Goal: Navigation & Orientation: Find specific page/section

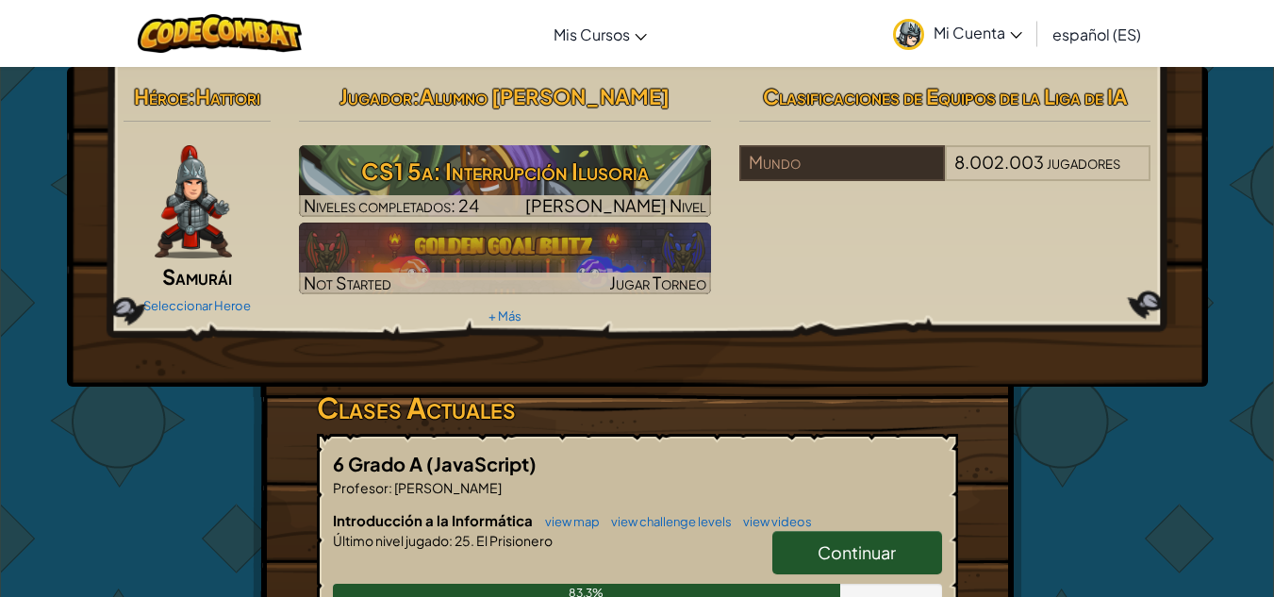
click at [989, 28] on span "Mi Cuenta" at bounding box center [977, 33] width 89 height 20
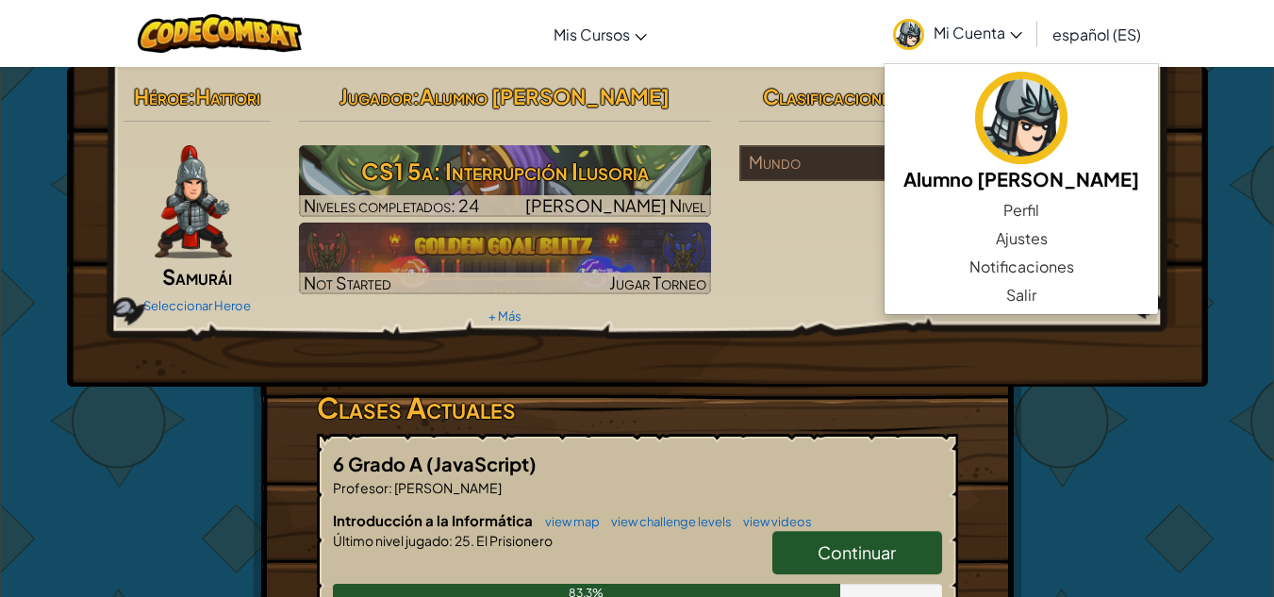
click at [989, 28] on span "Mi Cuenta" at bounding box center [977, 33] width 89 height 20
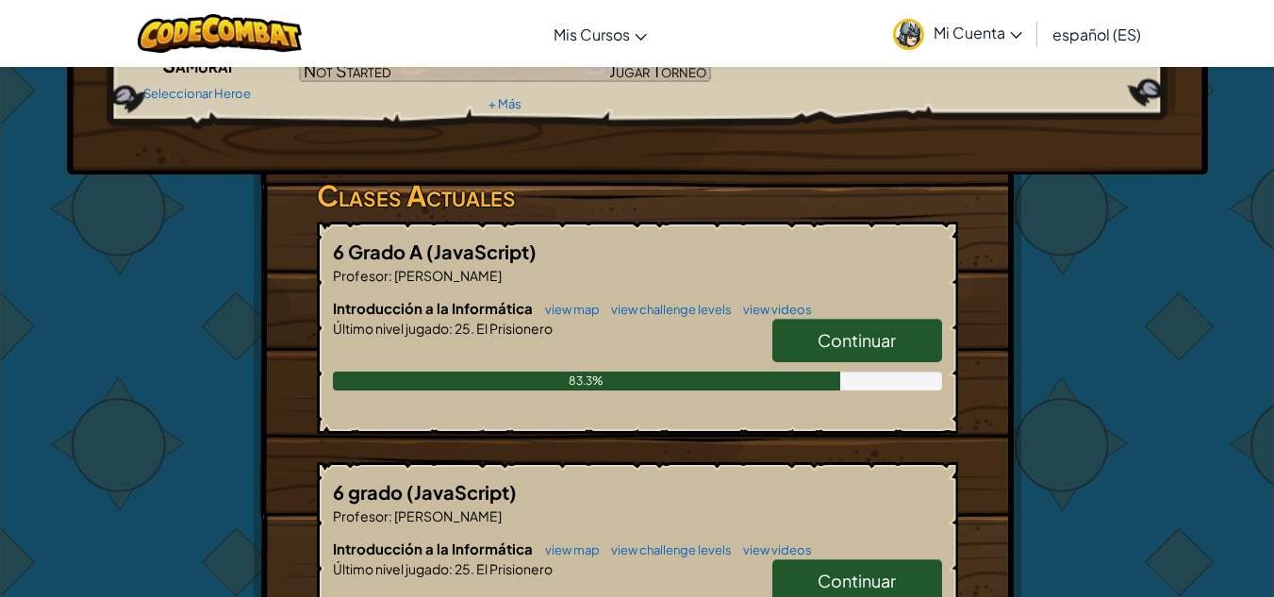
scroll to position [94, 0]
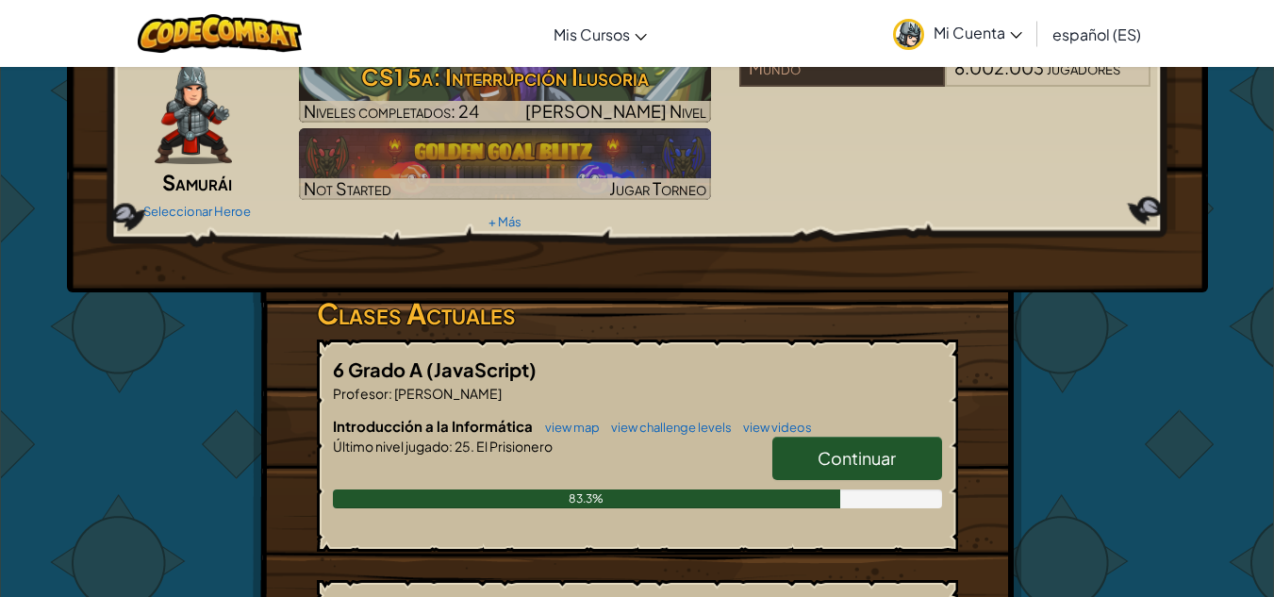
click at [420, 321] on h3 "Clases Actuales" at bounding box center [637, 313] width 641 height 42
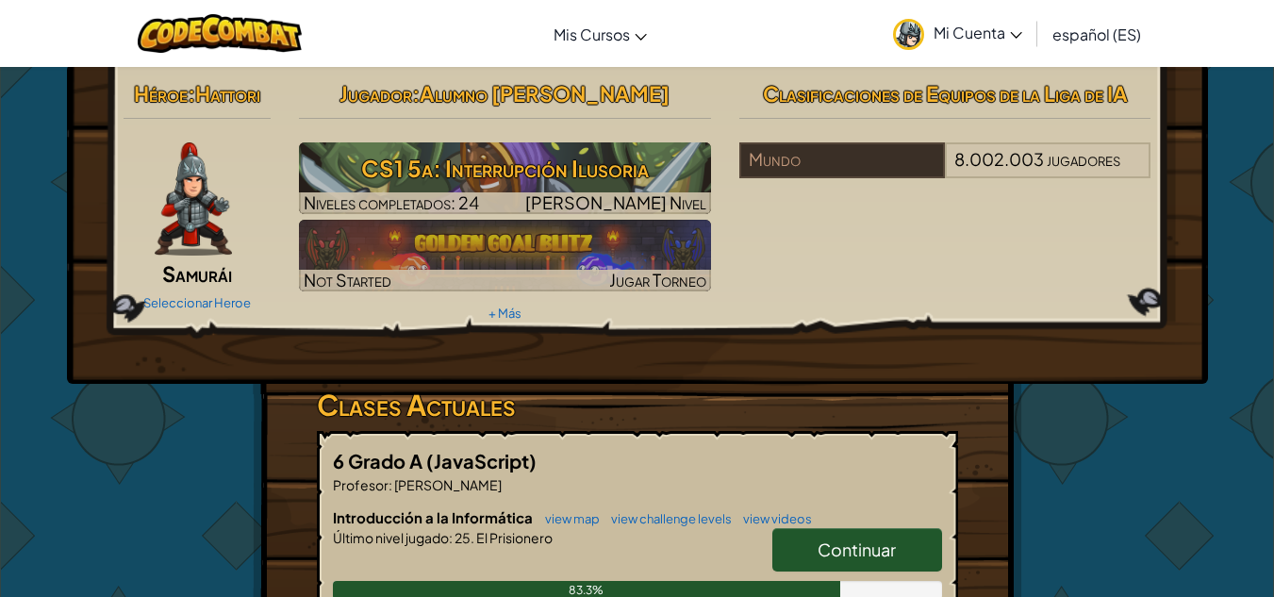
scroll to position [0, 0]
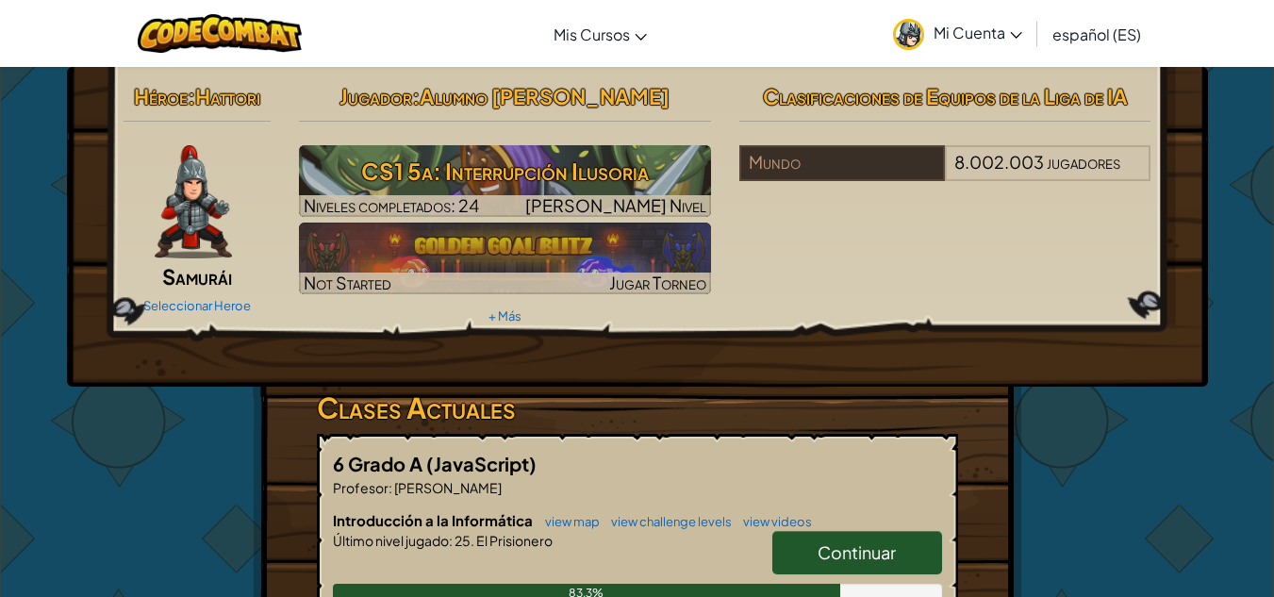
click at [1017, 36] on icon at bounding box center [1016, 35] width 12 height 7
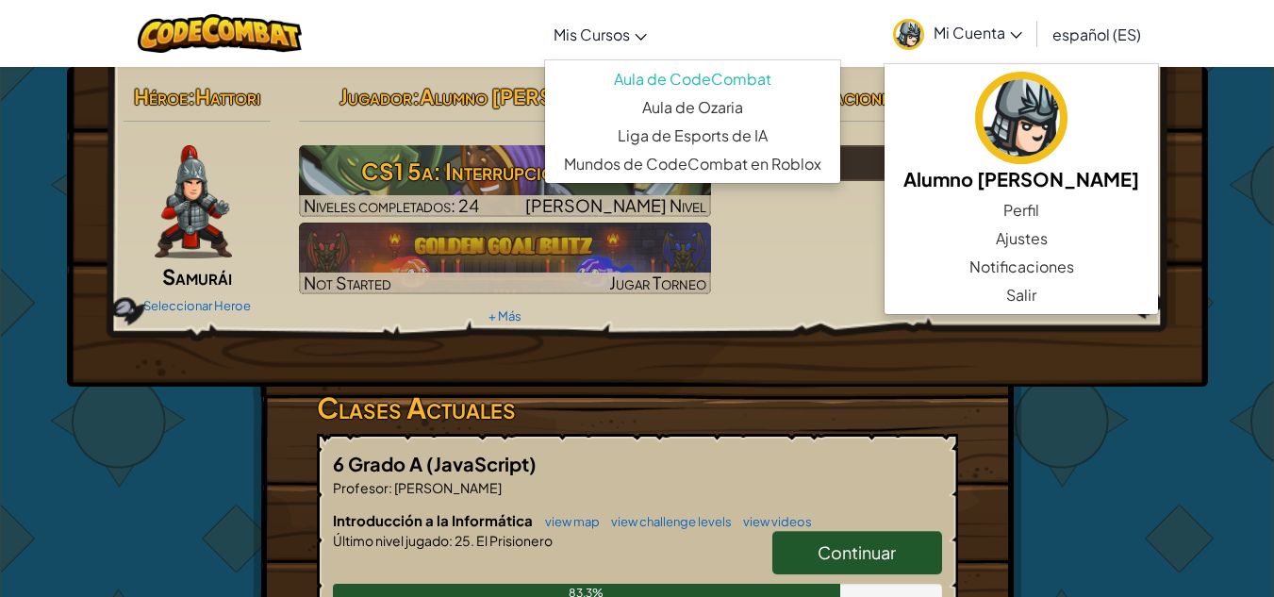
click at [641, 41] on link "Mis Cursos" at bounding box center [600, 33] width 112 height 51
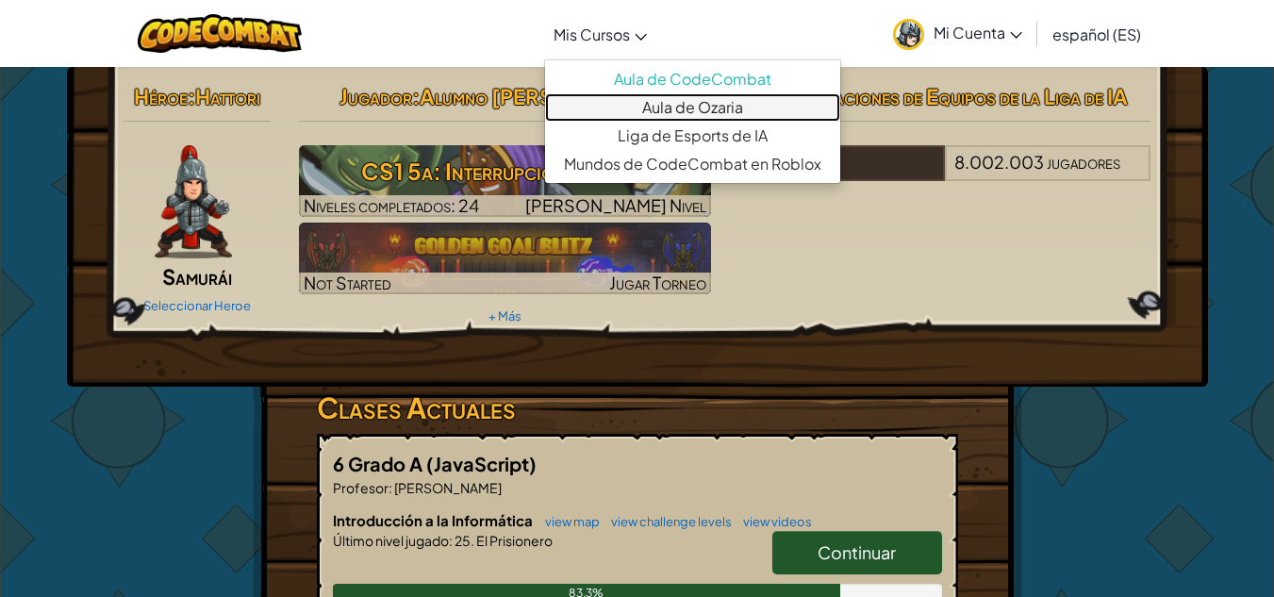
click at [690, 97] on link "Aula de Ozaria" at bounding box center [692, 107] width 295 height 28
